Goal: Ask a question

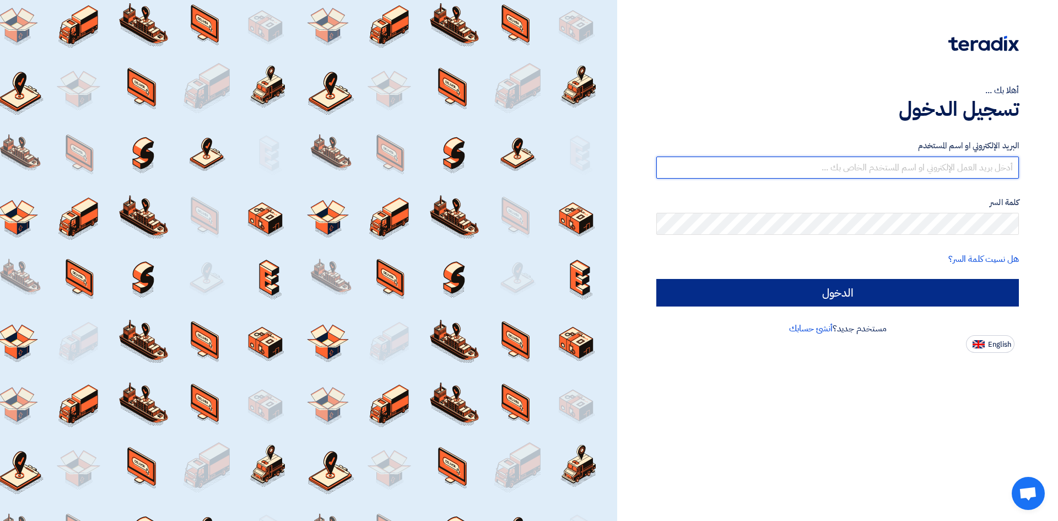
type input "[EMAIL_ADDRESS][DOMAIN_NAME]"
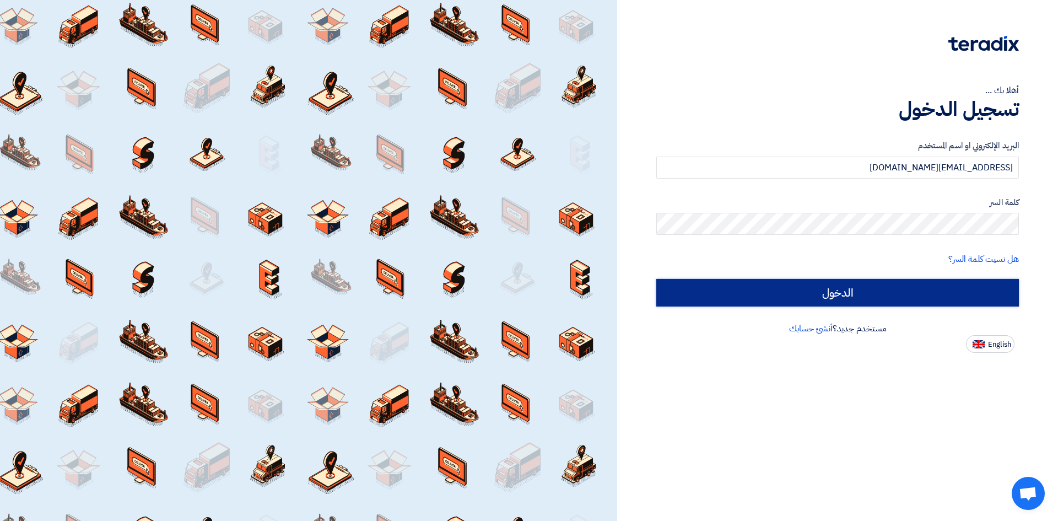
click at [822, 298] on input "الدخول" at bounding box center [837, 293] width 363 height 28
type input "Sign in"
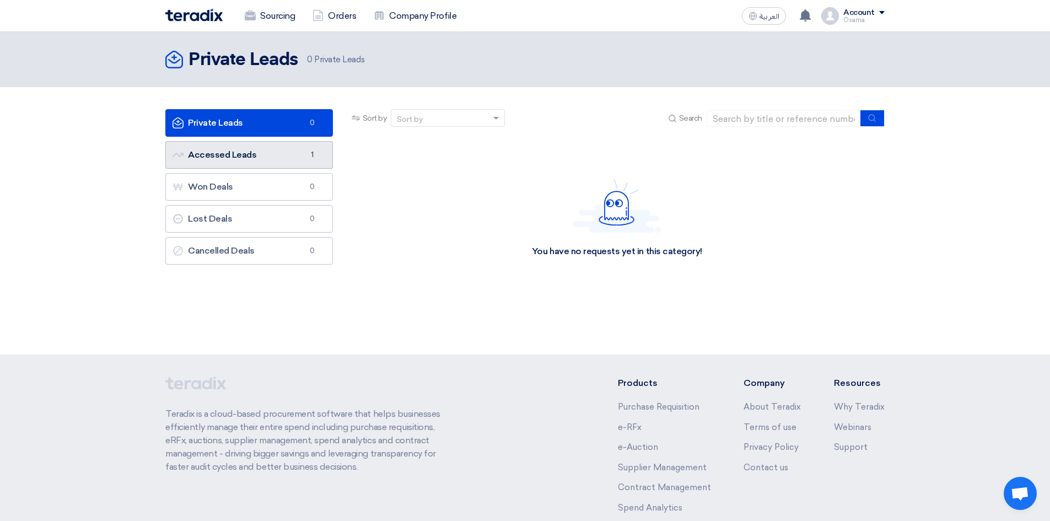
click at [222, 157] on link "Accessed Leads Accessed Leads 1" at bounding box center [249, 155] width 168 height 28
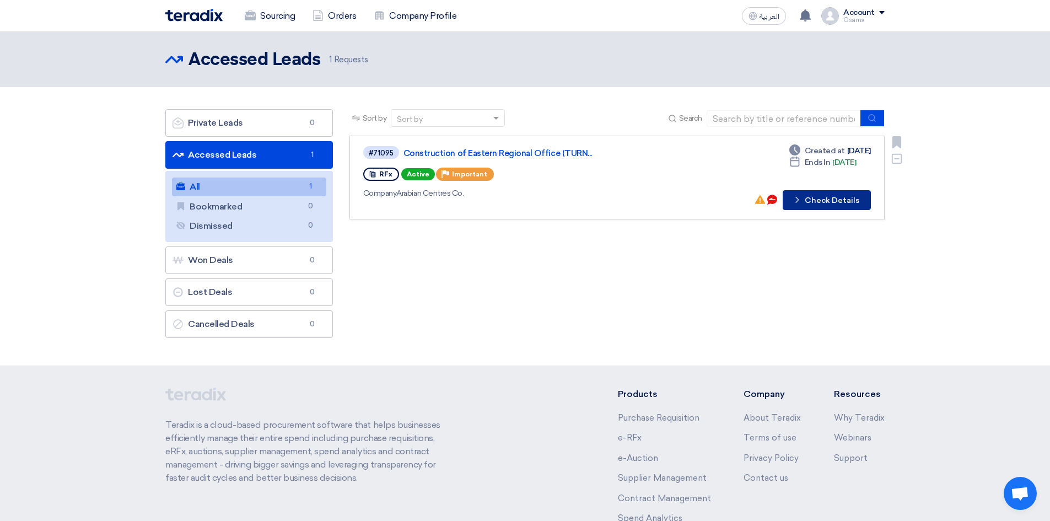
click at [847, 202] on button "Check details Check Details" at bounding box center [827, 200] width 88 height 20
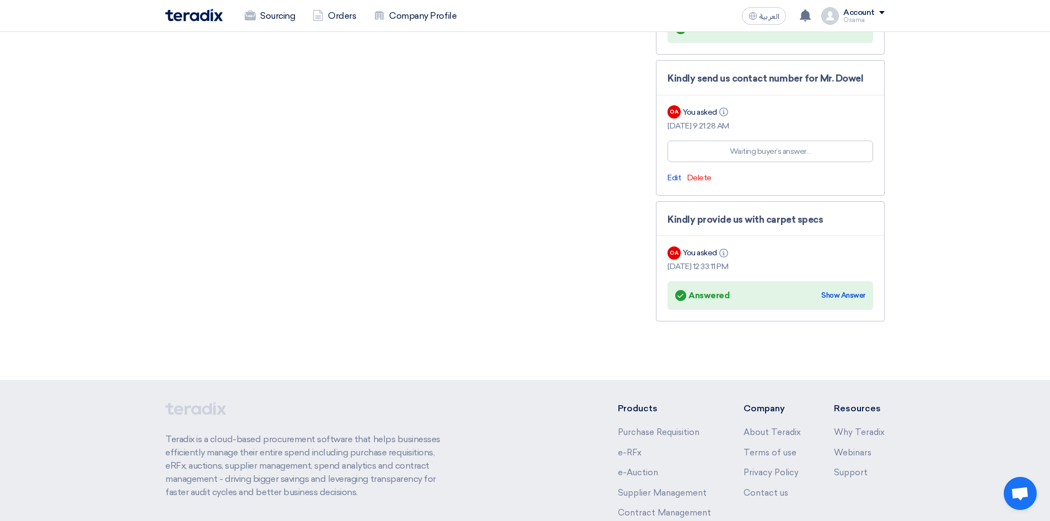
scroll to position [2498, 0]
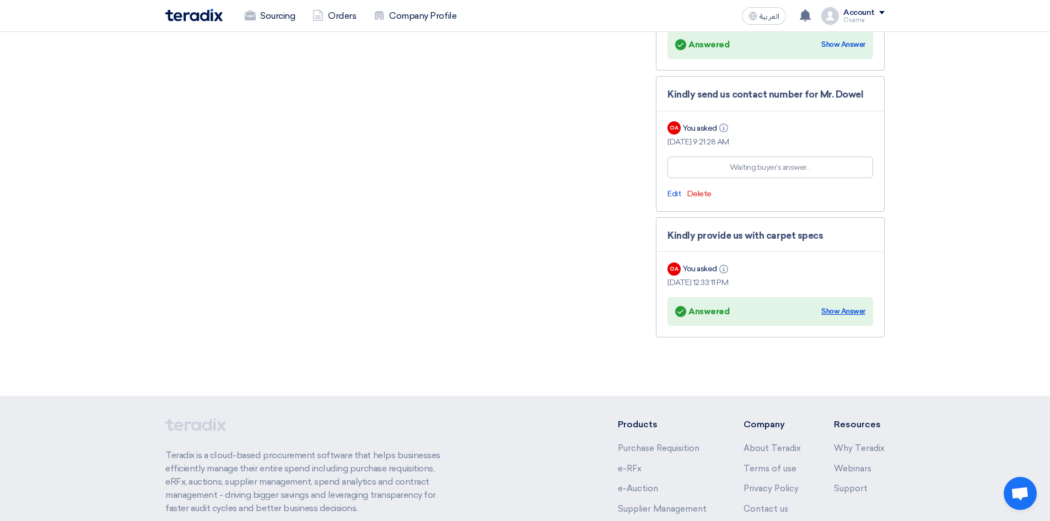
click at [836, 306] on div "Show Answer" at bounding box center [843, 311] width 44 height 11
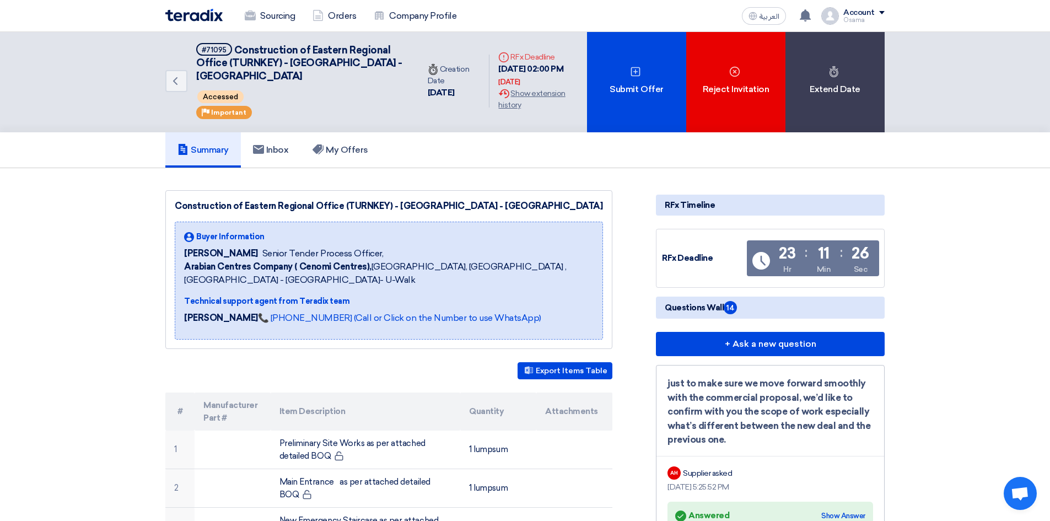
scroll to position [0, 0]
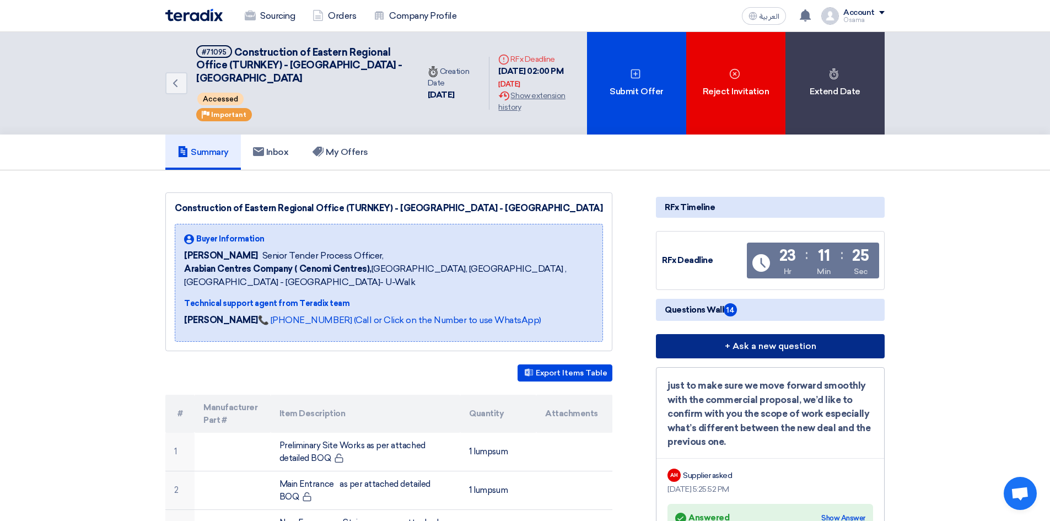
click at [748, 351] on button "+ Ask a new question" at bounding box center [770, 346] width 229 height 24
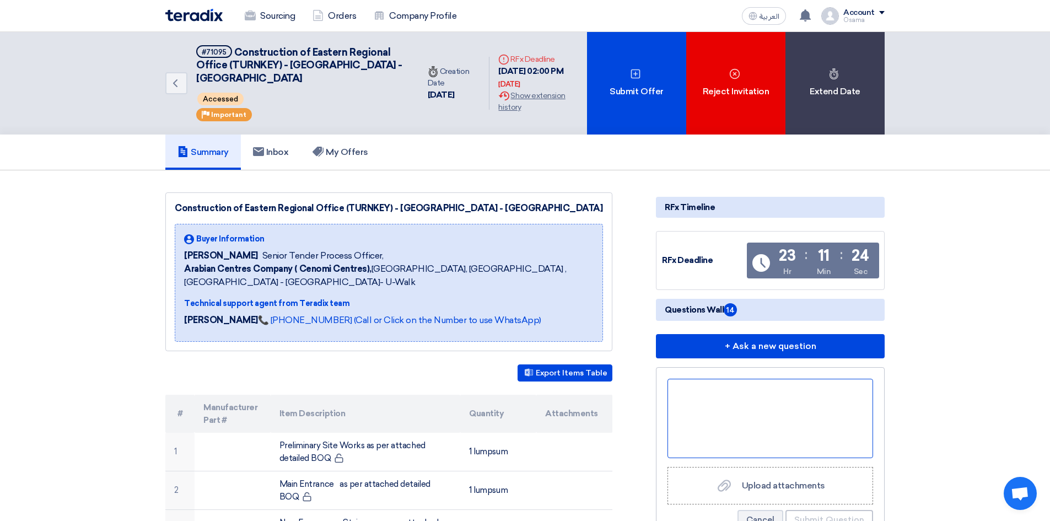
click at [715, 394] on div at bounding box center [770, 418] width 206 height 79
click at [776, 397] on div "Kindly provide us with elvation plans" at bounding box center [770, 418] width 206 height 79
click at [844, 391] on div "Kindly provide us with elevation plans" at bounding box center [770, 418] width 206 height 79
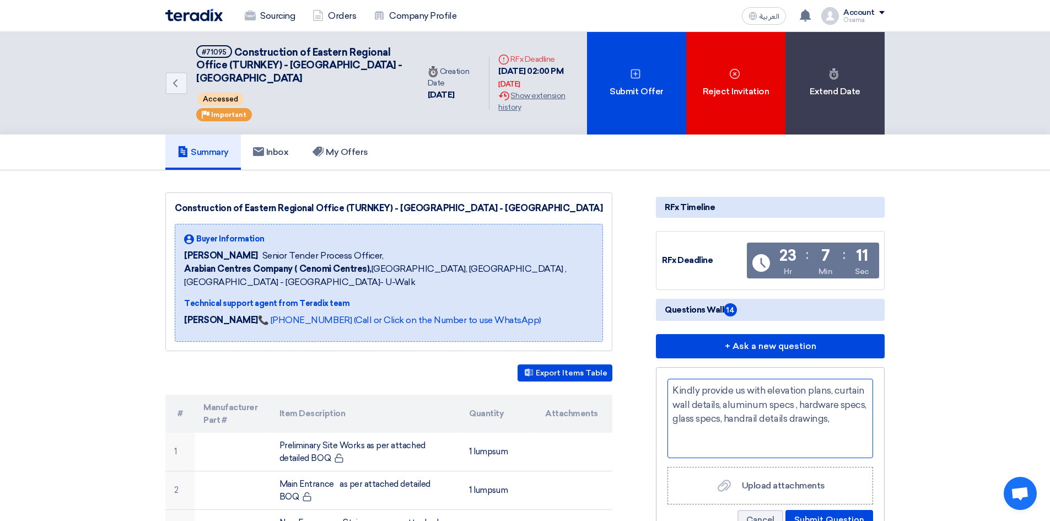
click at [718, 402] on div "Kindly provide us with elevation plans, curtain wall details, aluminum specs , …" at bounding box center [770, 418] width 206 height 79
drag, startPoint x: 720, startPoint y: 402, endPoint x: 745, endPoint y: 416, distance: 28.1
click at [720, 403] on div "Kindly provide us with elevation plans, curtain wall detailsand specs, aluminum…" at bounding box center [770, 418] width 206 height 79
click at [729, 444] on div "Kindly provide us with elevation plans, curtain wall details and specs, aluminu…" at bounding box center [770, 418] width 206 height 79
click at [805, 432] on div "Kindly provide us with elevation plans, curtain wall details and specs, aluminu…" at bounding box center [770, 418] width 206 height 79
